Goal: Task Accomplishment & Management: Manage account settings

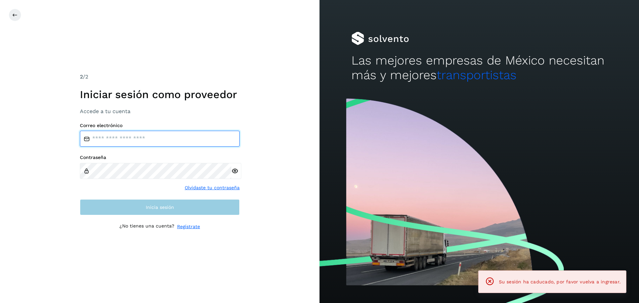
type input "**********"
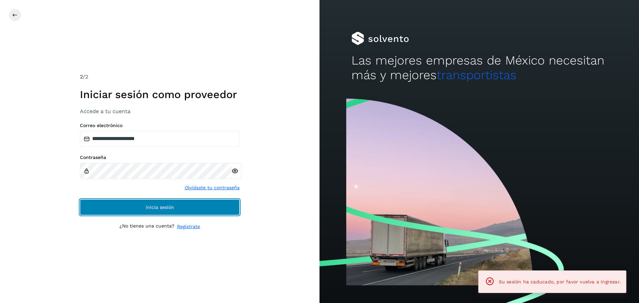
click at [144, 210] on button "Inicia sesión" at bounding box center [160, 207] width 160 height 16
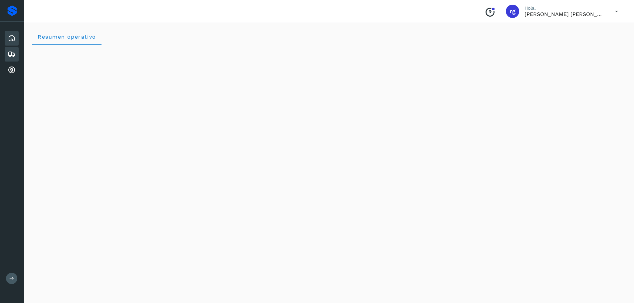
click at [9, 50] on div "Embarques" at bounding box center [12, 54] width 14 height 15
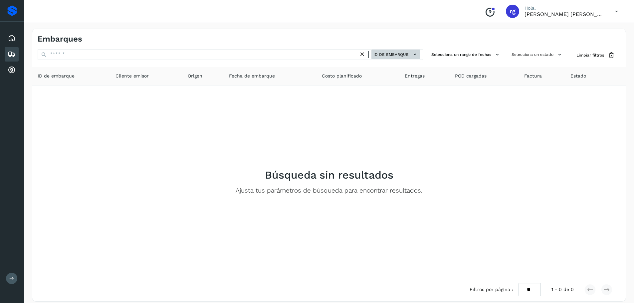
click at [414, 53] on icon at bounding box center [414, 54] width 7 height 7
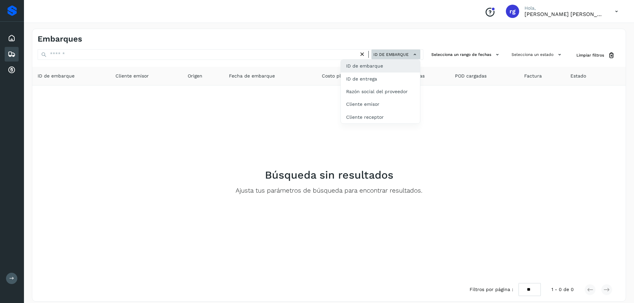
click at [413, 52] on div at bounding box center [317, 151] width 634 height 303
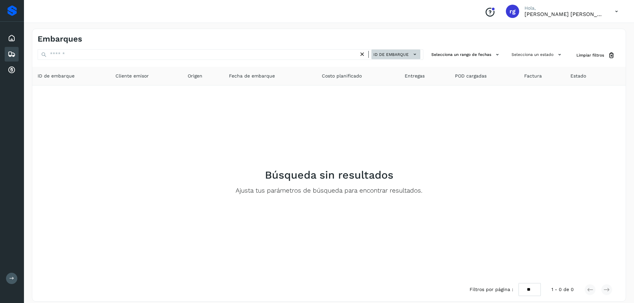
click at [413, 52] on icon at bounding box center [414, 54] width 7 height 7
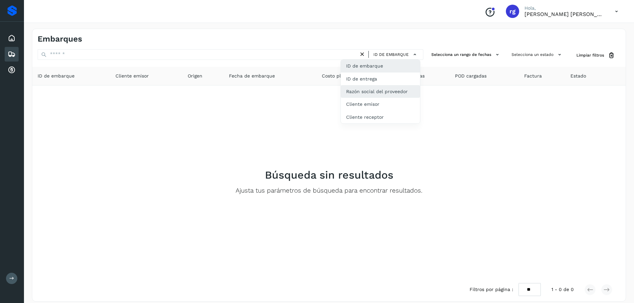
click at [379, 90] on div "Razón social del proveedor" at bounding box center [380, 91] width 79 height 13
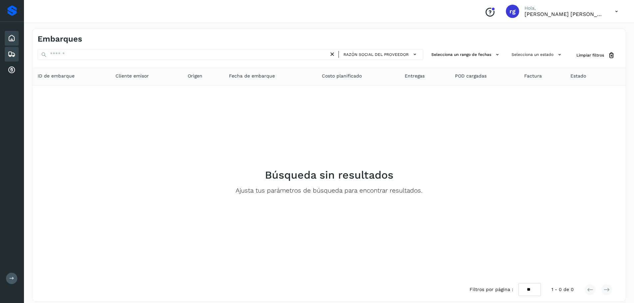
click at [8, 38] on icon at bounding box center [12, 38] width 8 height 8
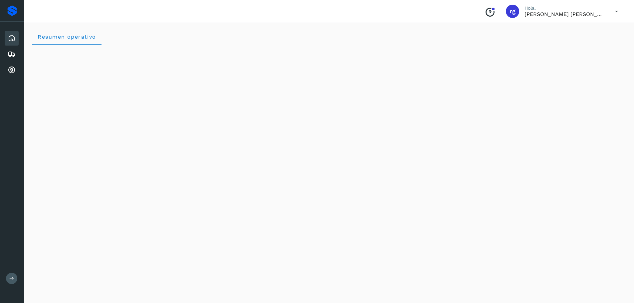
click at [515, 6] on div "rg" at bounding box center [512, 11] width 13 height 13
click at [4, 68] on div "Inicio Embarques Cuentas por cobrar" at bounding box center [12, 54] width 24 height 65
click at [8, 69] on icon at bounding box center [12, 70] width 8 height 8
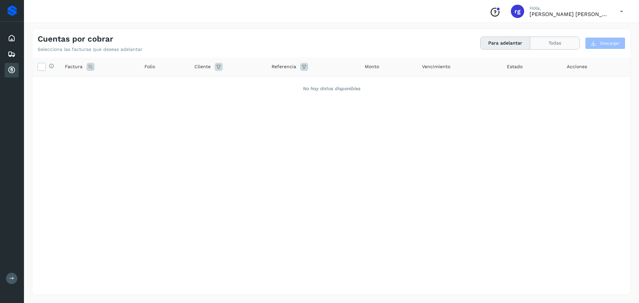
click at [554, 45] on button "Todas" at bounding box center [554, 43] width 49 height 12
